Goal: Answer question/provide support

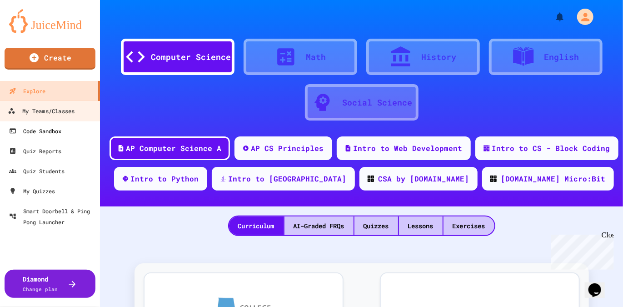
drag, startPoint x: 21, startPoint y: 108, endPoint x: 94, endPoint y: 125, distance: 74.7
click at [21, 108] on div "My Teams/Classes" at bounding box center [41, 110] width 67 height 11
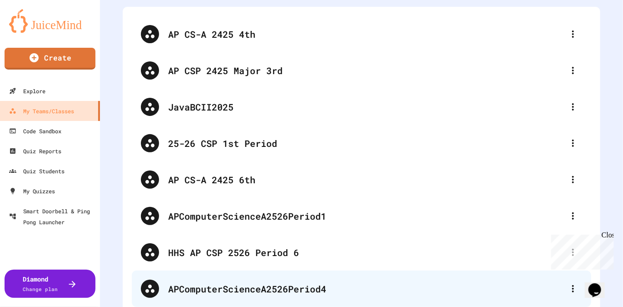
scroll to position [180, 0]
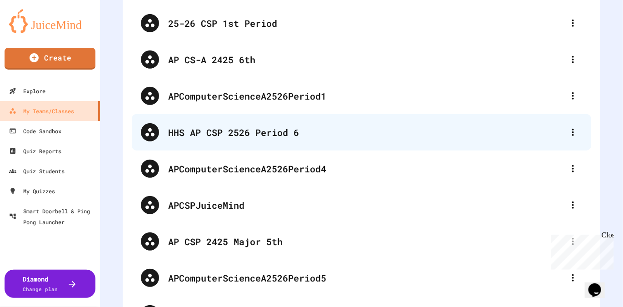
click at [330, 127] on div "HHS AP CSP 2526 Period 6" at bounding box center [366, 132] width 396 height 14
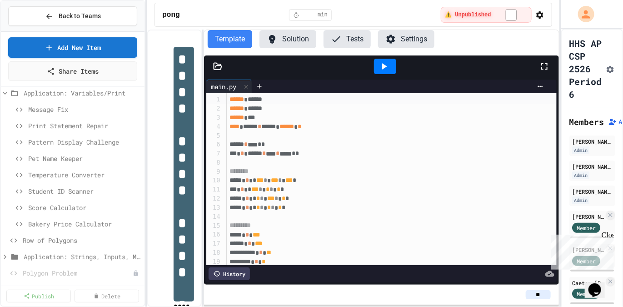
scroll to position [142, 0]
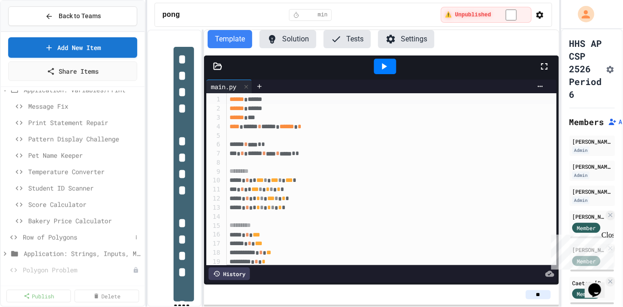
click at [69, 235] on span "Row of Polygons" at bounding box center [77, 237] width 109 height 10
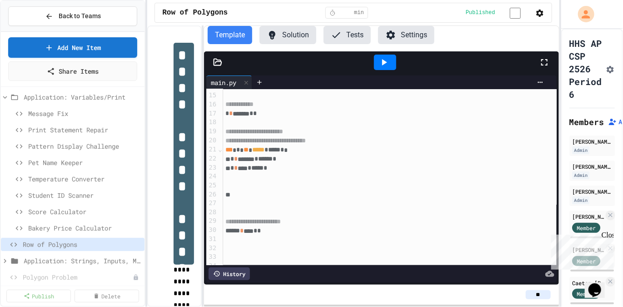
scroll to position [148, 0]
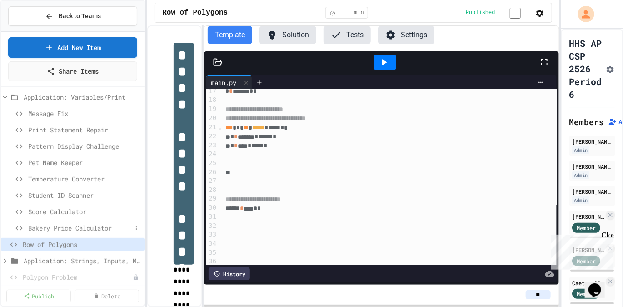
click at [83, 230] on span "Bakery Price Calculator" at bounding box center [80, 228] width 104 height 10
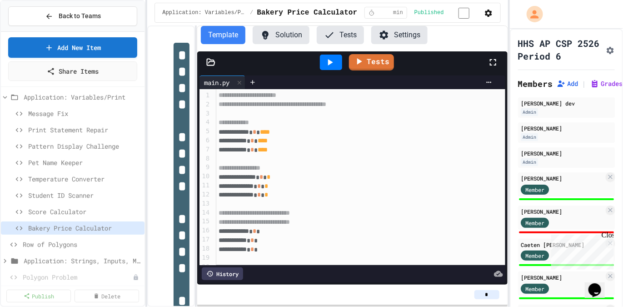
click at [505, 166] on div "**********" at bounding box center [311, 153] width 623 height 307
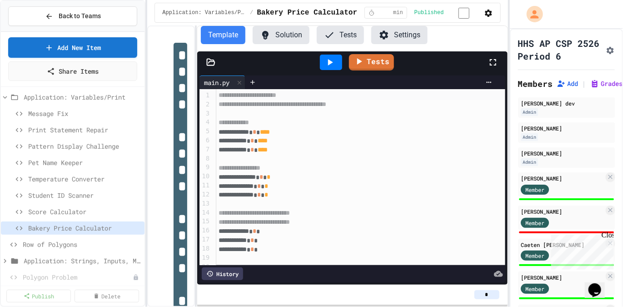
click at [488, 13] on icon "button" at bounding box center [488, 13] width 7 height 7
click at [611, 306] on div at bounding box center [311, 308] width 623 height 0
click at [608, 51] on icon "Assignment Settings" at bounding box center [610, 50] width 9 height 9
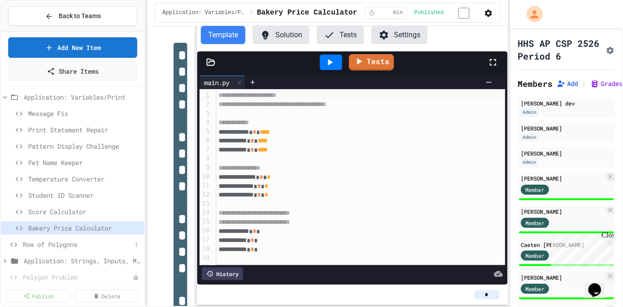
click at [73, 244] on span "Row of Polygons" at bounding box center [77, 245] width 109 height 10
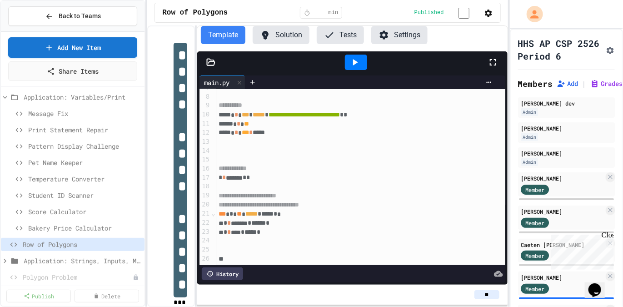
scroll to position [62, 0]
click at [606, 49] on icon "Assignment Settings" at bounding box center [610, 50] width 9 height 9
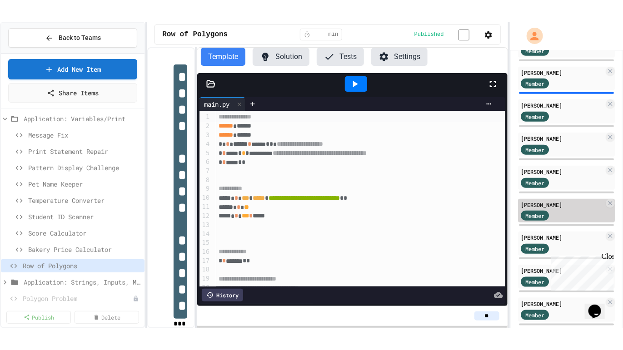
scroll to position [299, 0]
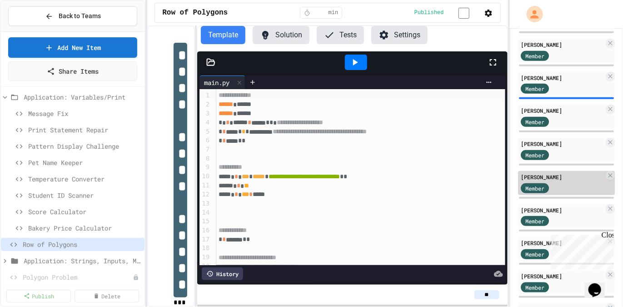
click at [571, 177] on div "[PERSON_NAME]" at bounding box center [562, 177] width 83 height 8
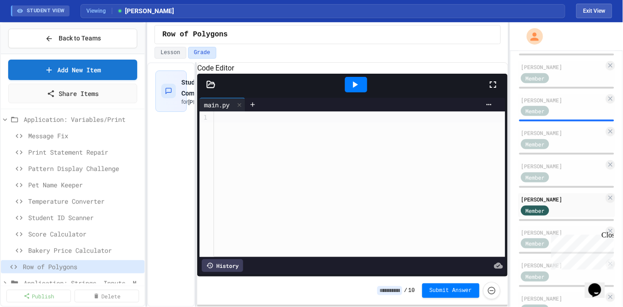
click at [494, 90] on icon at bounding box center [493, 84] width 11 height 11
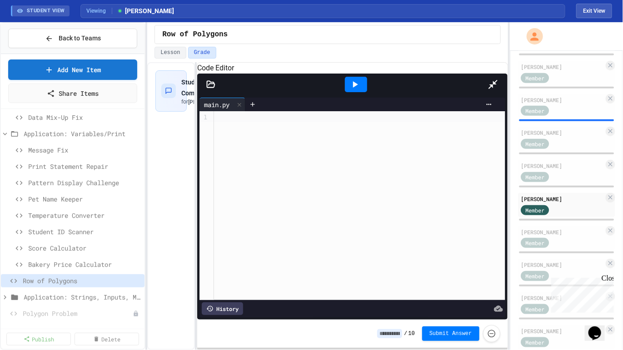
scroll to position [120, 0]
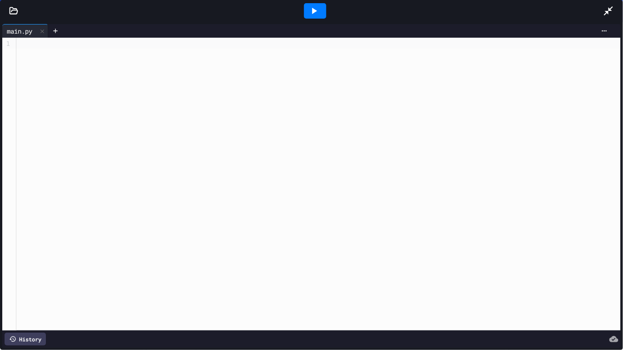
click at [37, 306] on div "History" at bounding box center [25, 339] width 41 height 13
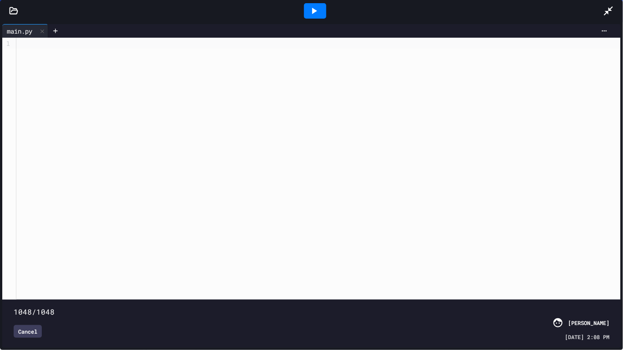
click at [14, 306] on span at bounding box center [14, 307] width 0 height 0
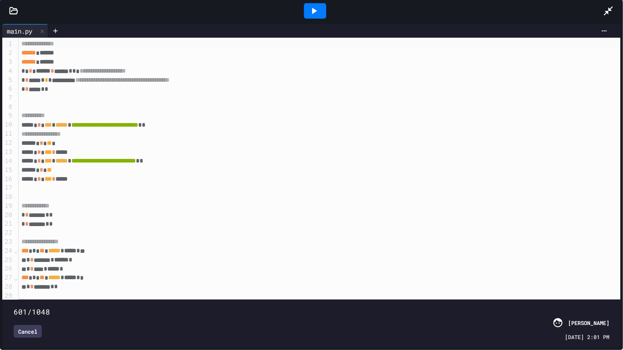
drag, startPoint x: 565, startPoint y: 304, endPoint x: 355, endPoint y: 302, distance: 209.5
click at [14, 306] on span at bounding box center [14, 307] width 0 height 0
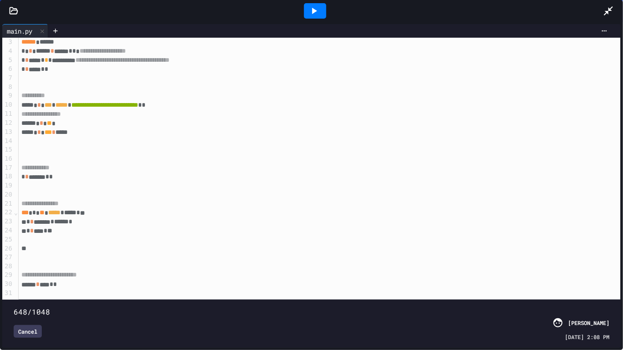
scroll to position [33, 0]
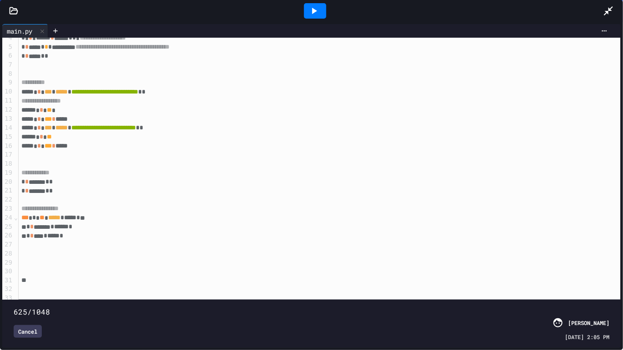
type input "***"
drag, startPoint x: 358, startPoint y: 300, endPoint x: 367, endPoint y: 300, distance: 9.1
click at [14, 306] on span at bounding box center [14, 307] width 0 height 0
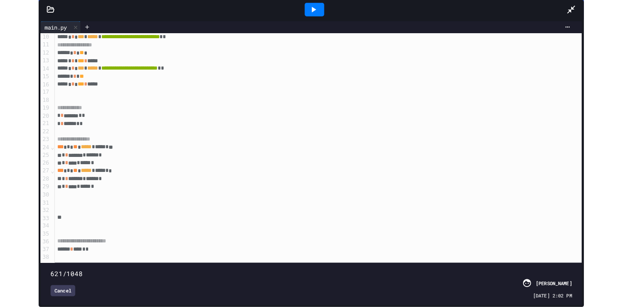
scroll to position [96, 0]
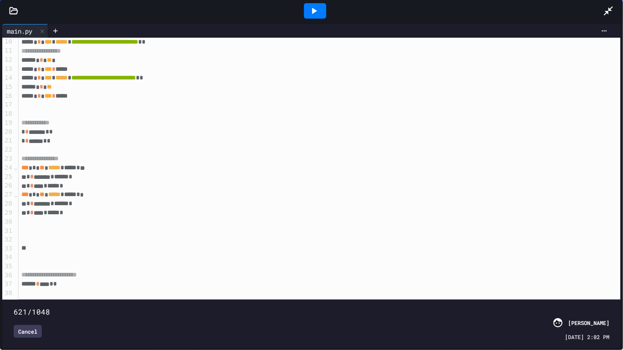
click at [225, 200] on div "* * ******* * ****** *" at bounding box center [320, 204] width 603 height 9
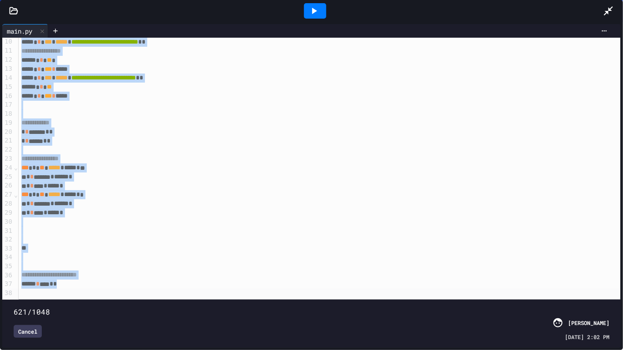
click at [609, 9] on icon at bounding box center [608, 10] width 11 height 11
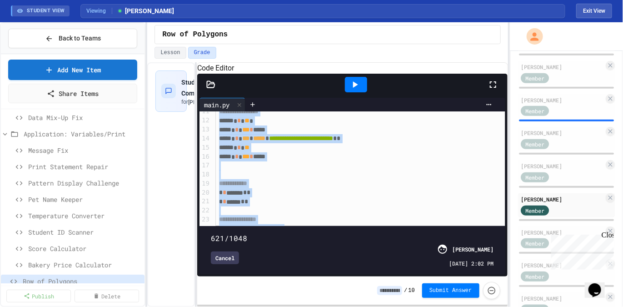
click at [225, 260] on div "Cancel" at bounding box center [225, 257] width 28 height 13
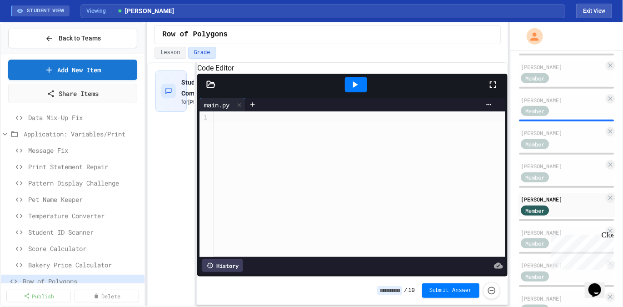
click at [281, 152] on div at bounding box center [359, 183] width 291 height 145
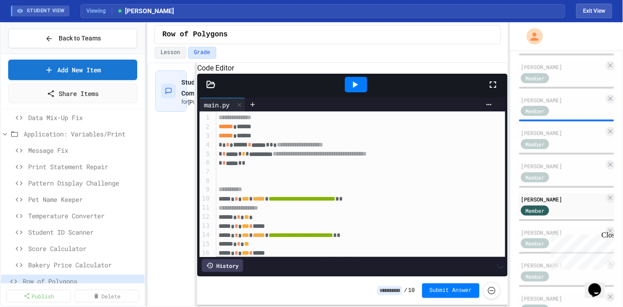
scroll to position [210, 0]
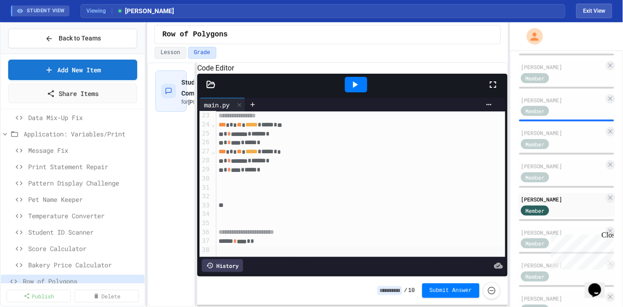
click at [364, 92] on div at bounding box center [356, 84] width 22 height 15
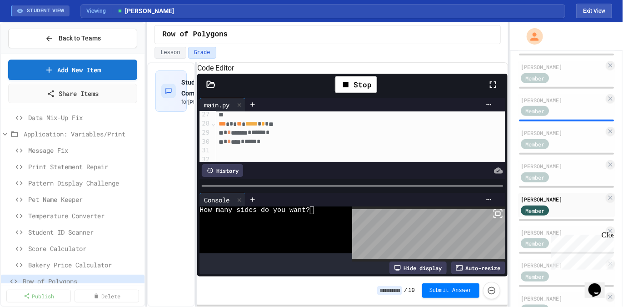
scroll to position [245, 0]
